Goal: Transaction & Acquisition: Purchase product/service

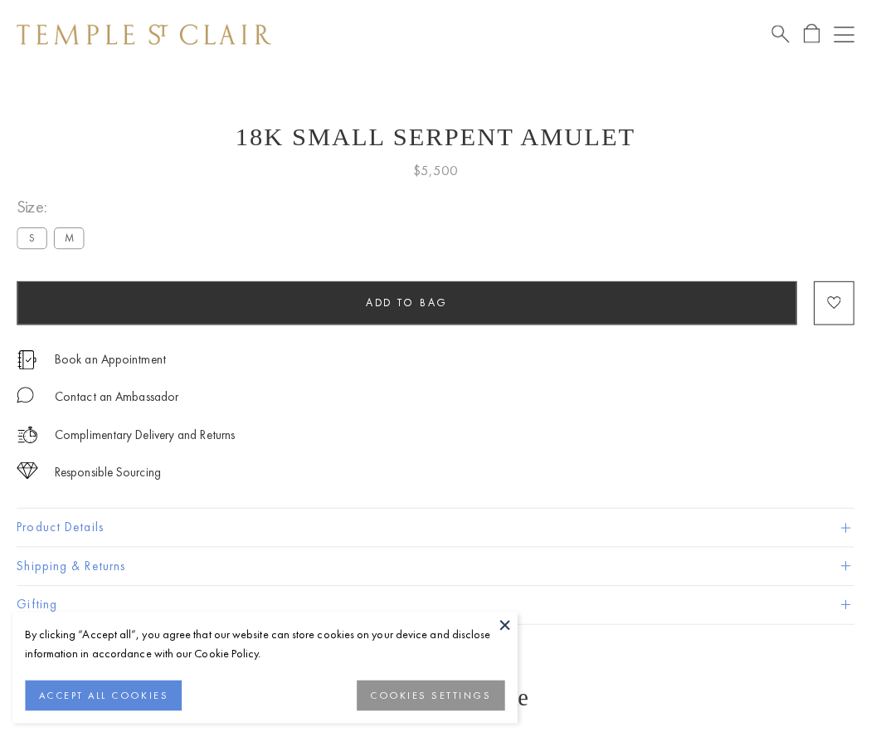
scroll to position [7, 0]
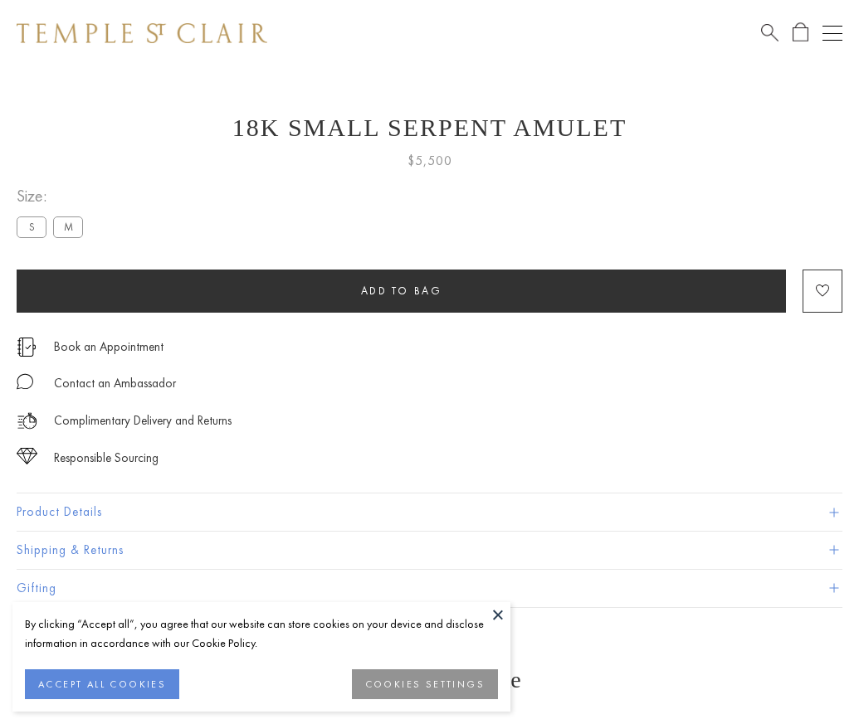
click at [401, 290] on span "Add to bag" at bounding box center [401, 291] width 81 height 14
